Goal: Transaction & Acquisition: Obtain resource

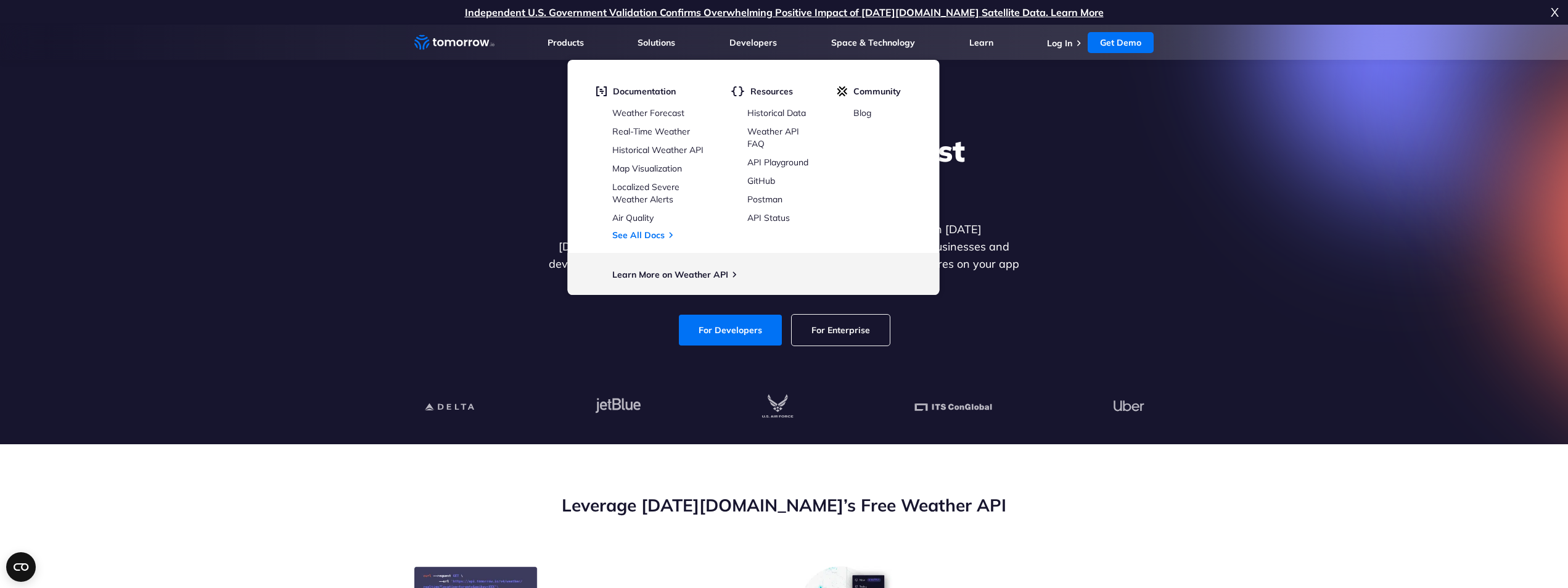
click at [371, 179] on section "Explore the World’s Best Weather API Get reliable and precise weather data thro…" at bounding box center [784, 234] width 1568 height 419
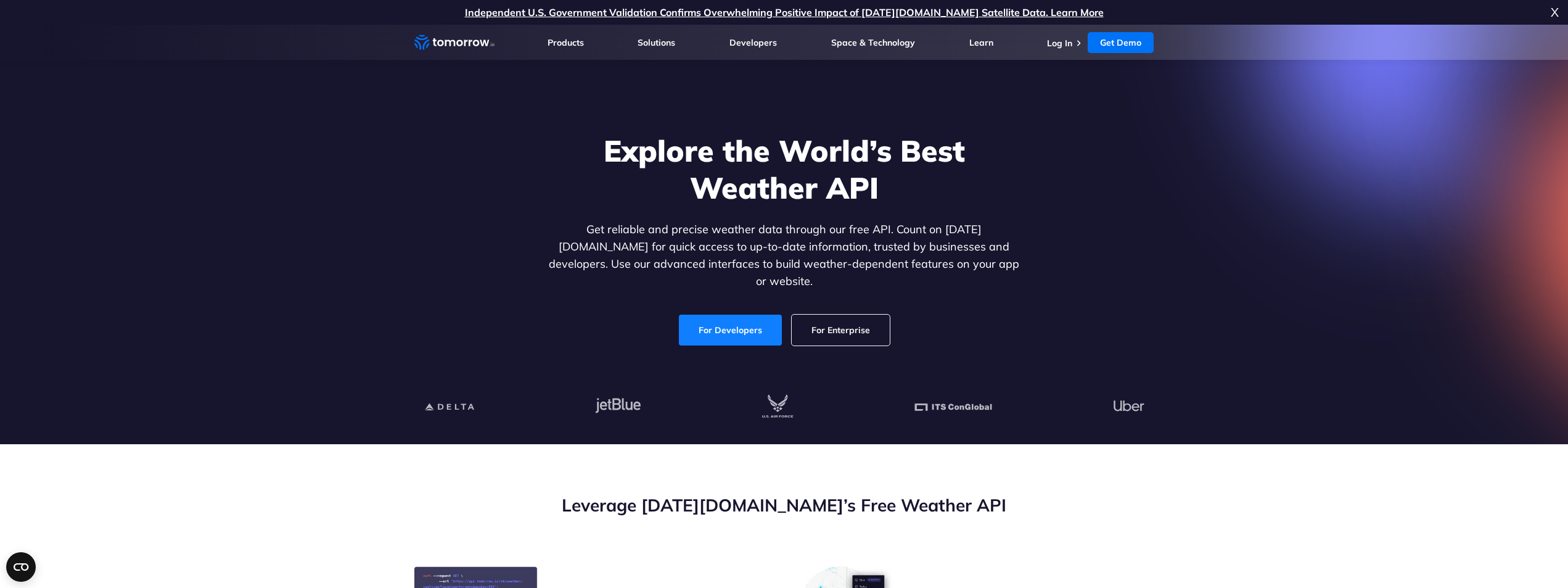
click at [709, 318] on link "For Developers" at bounding box center [730, 330] width 103 height 31
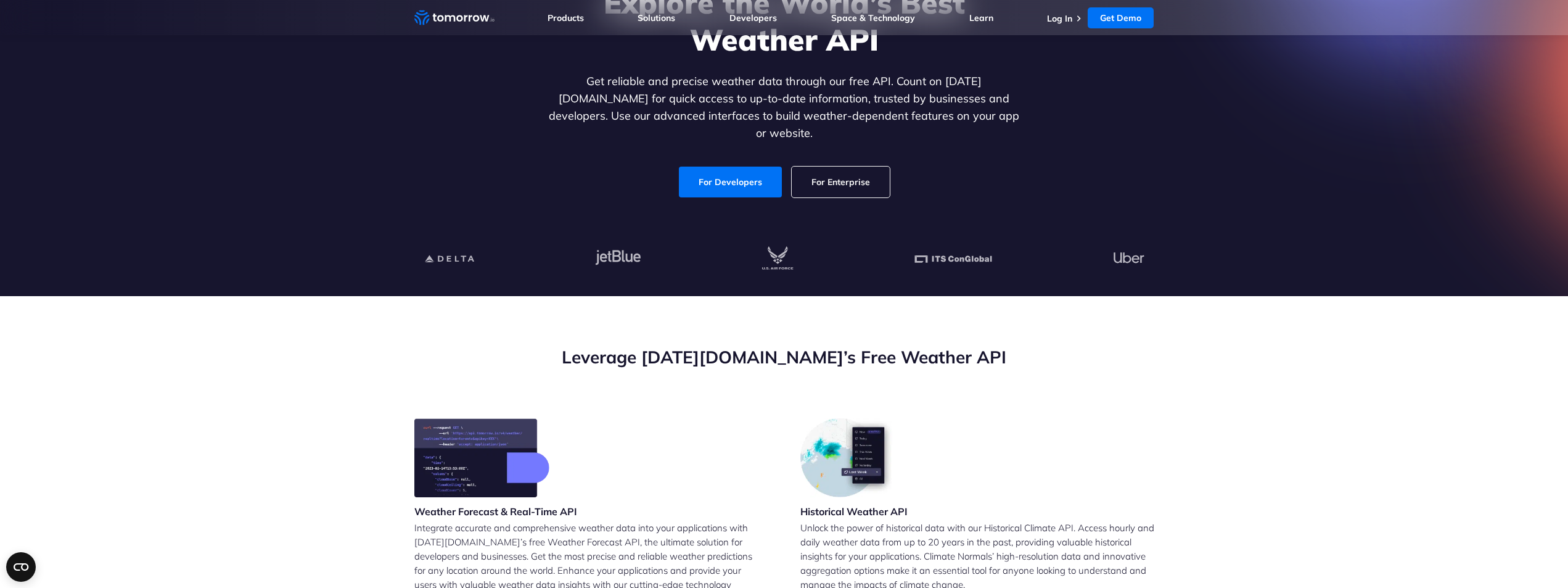
scroll to position [309, 0]
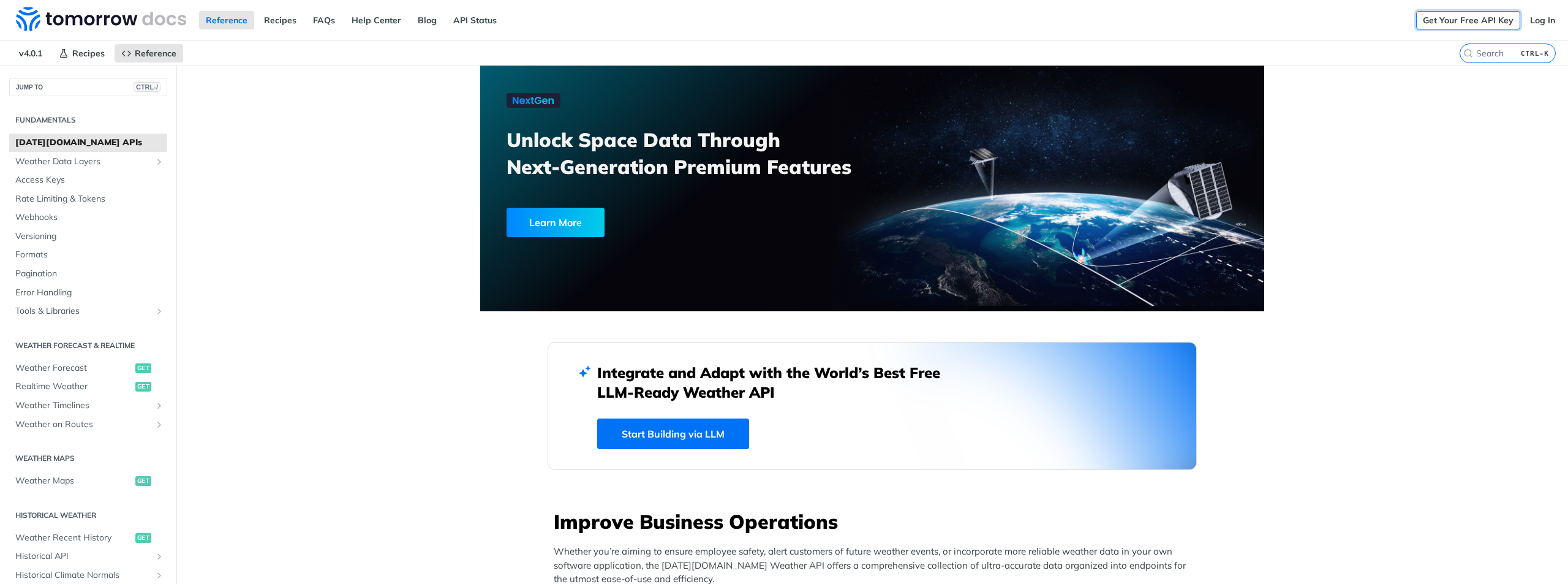
click at [1477, 22] on link "Get Your Free API Key" at bounding box center [1468, 20] width 104 height 19
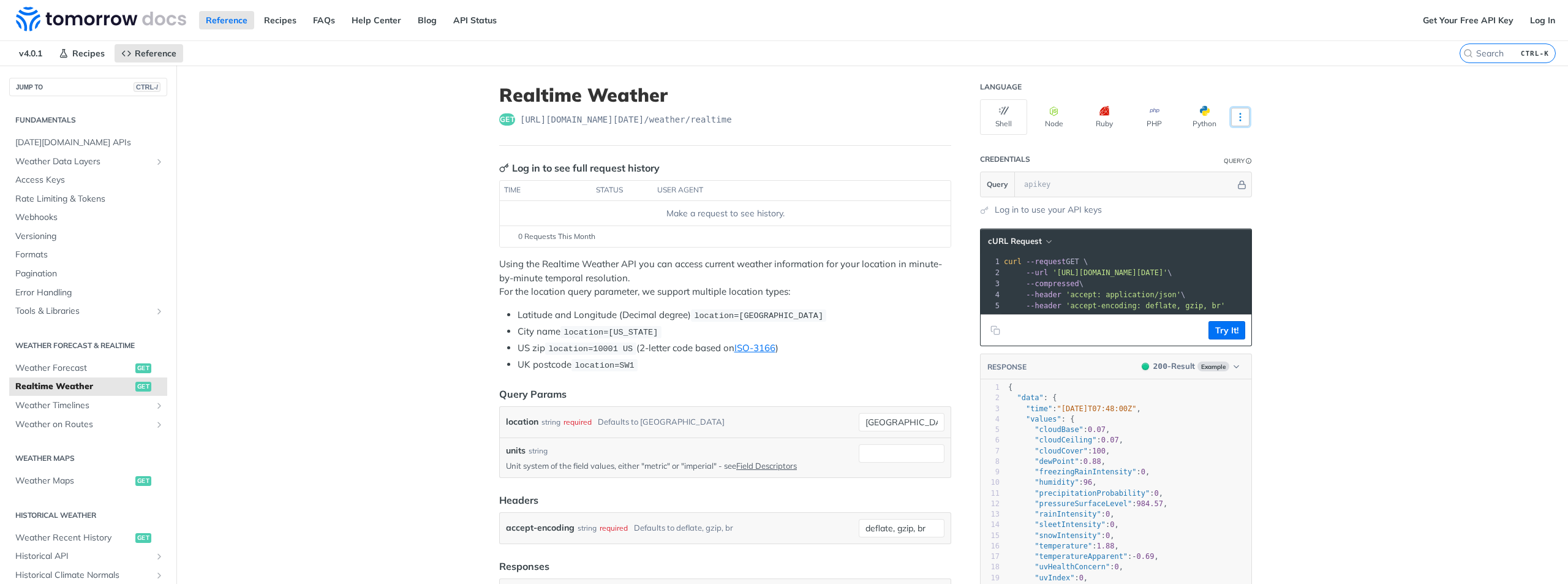
click at [1235, 116] on icon "More ellipsis" at bounding box center [1240, 117] width 11 height 11
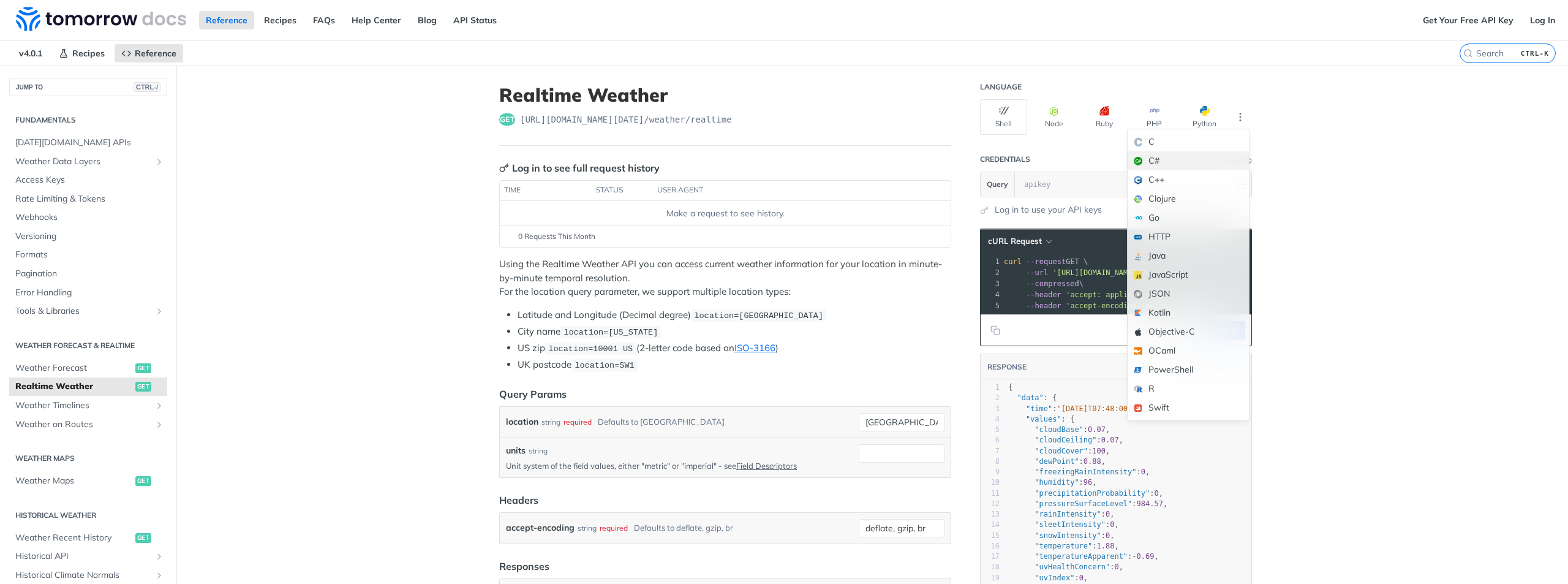
click at [1154, 164] on div "C#" at bounding box center [1189, 161] width 121 height 19
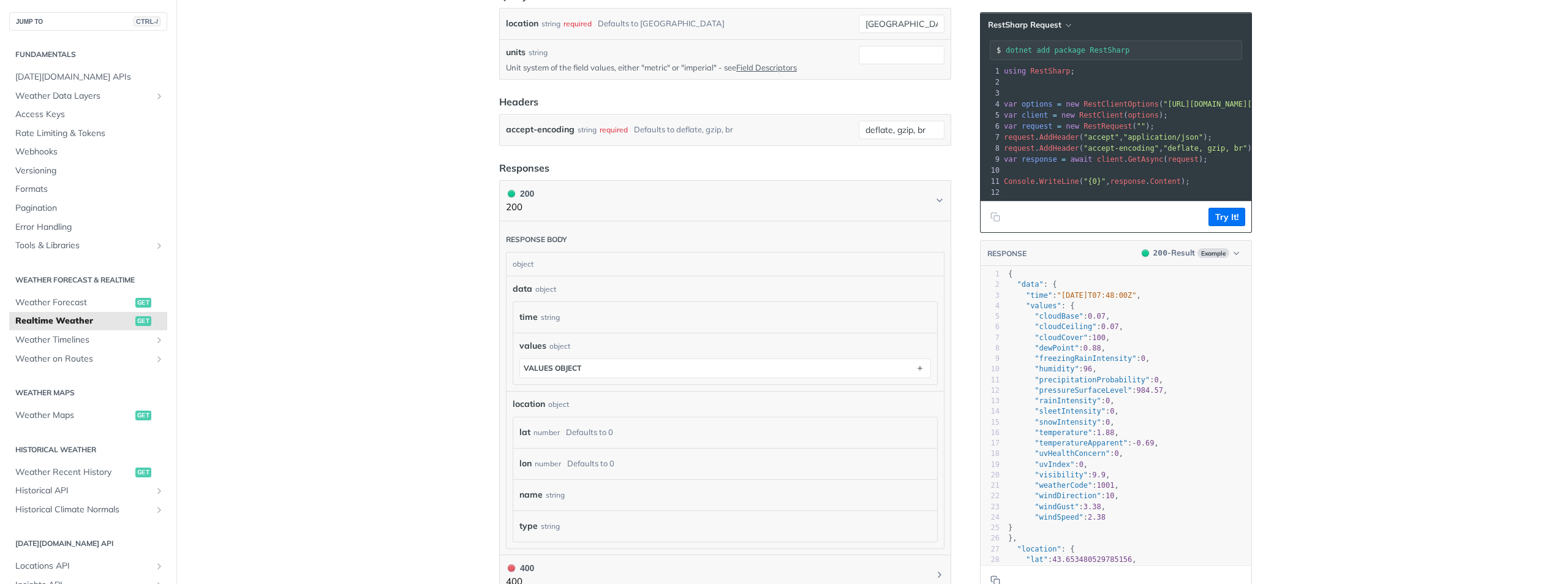
scroll to position [436, 0]
